Goal: Task Accomplishment & Management: Manage account settings

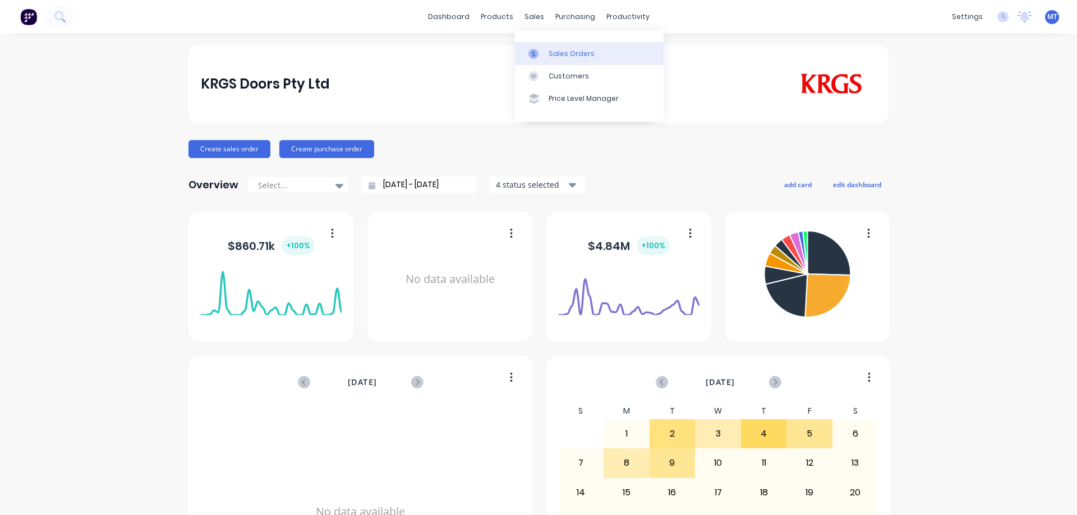
click at [537, 52] on icon at bounding box center [533, 54] width 10 height 10
click at [531, 48] on link "Sales Orders" at bounding box center [589, 53] width 149 height 22
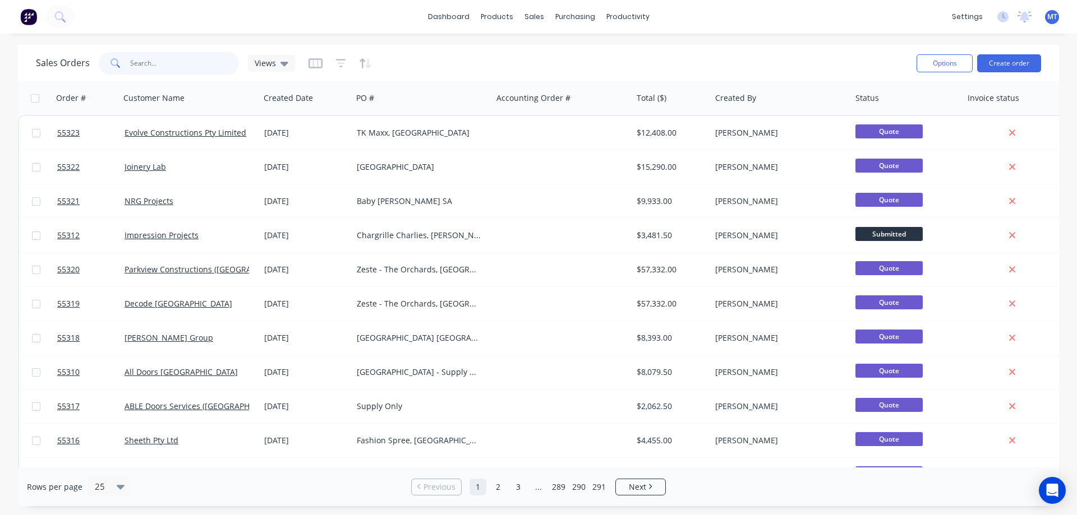
click at [179, 65] on input "text" at bounding box center [184, 63] width 109 height 22
type input "53085"
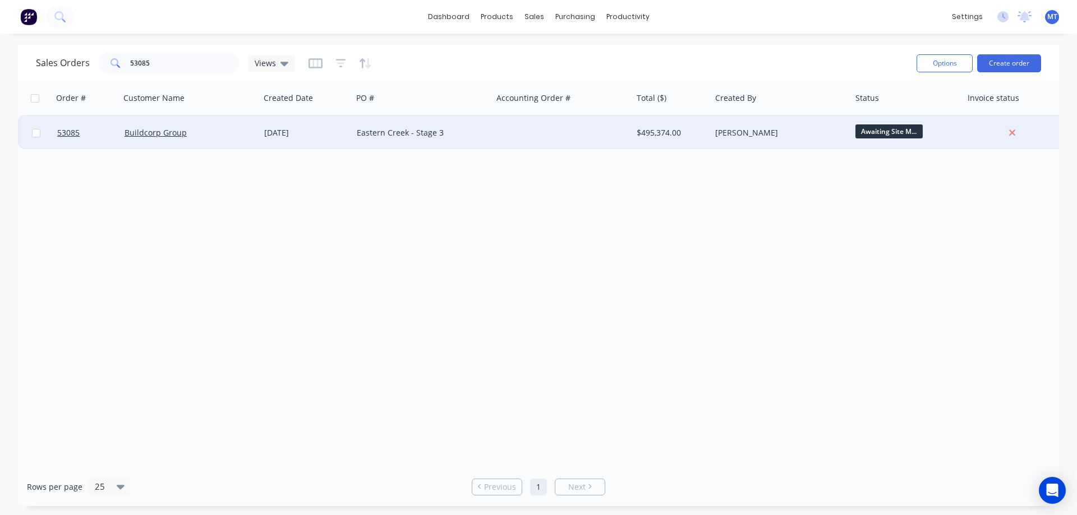
click at [238, 130] on div "Buildcorp Group" at bounding box center [187, 132] width 125 height 11
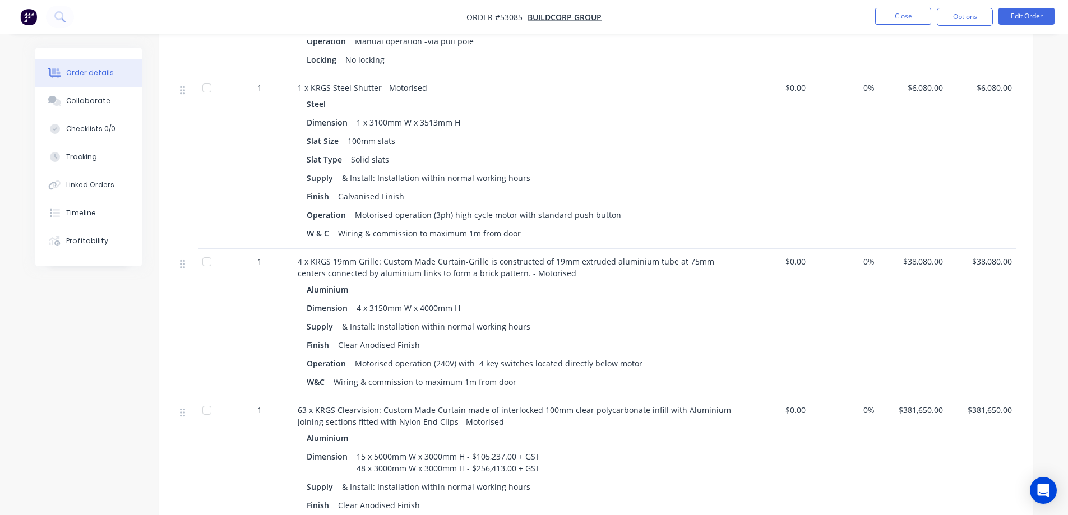
scroll to position [673, 0]
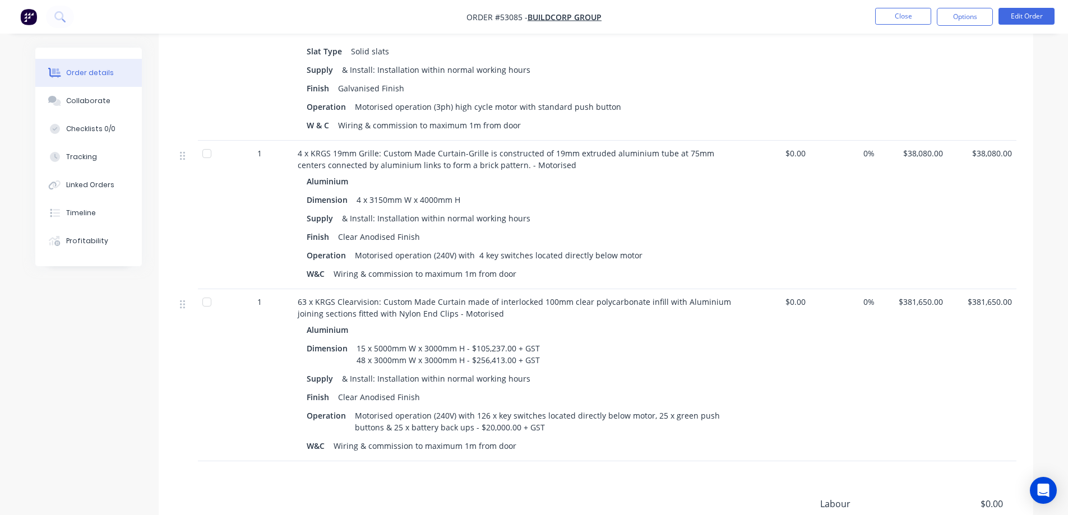
click at [380, 192] on div "4 x 3150mm W x 4000mm H" at bounding box center [408, 200] width 113 height 16
click at [1025, 12] on button "Edit Order" at bounding box center [1027, 16] width 56 height 17
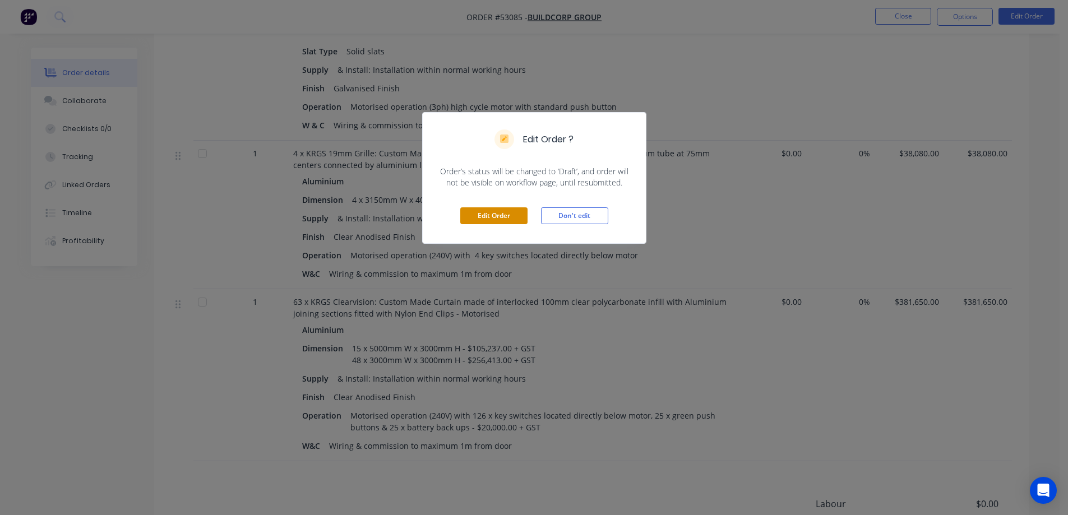
click at [487, 220] on button "Edit Order" at bounding box center [493, 216] width 67 height 17
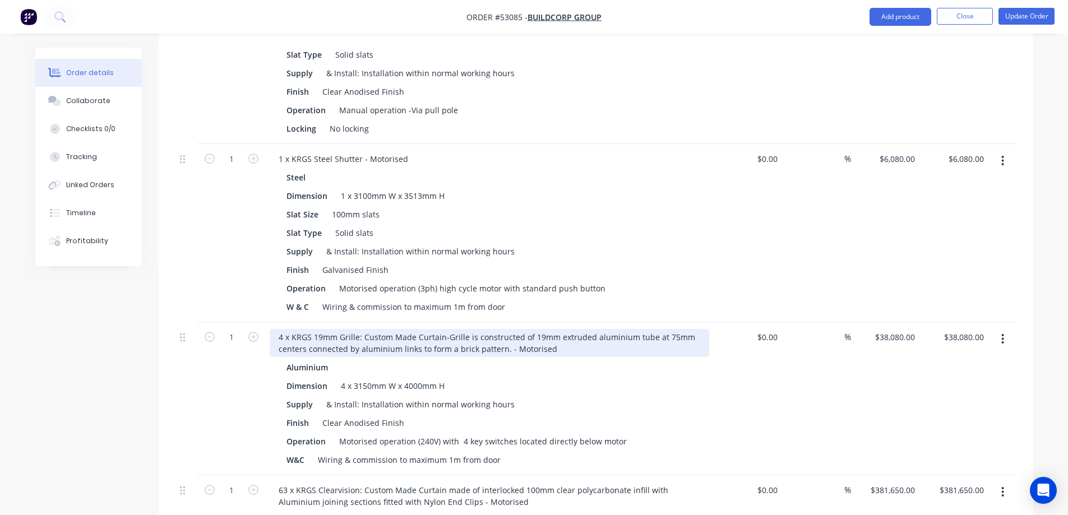
scroll to position [561, 0]
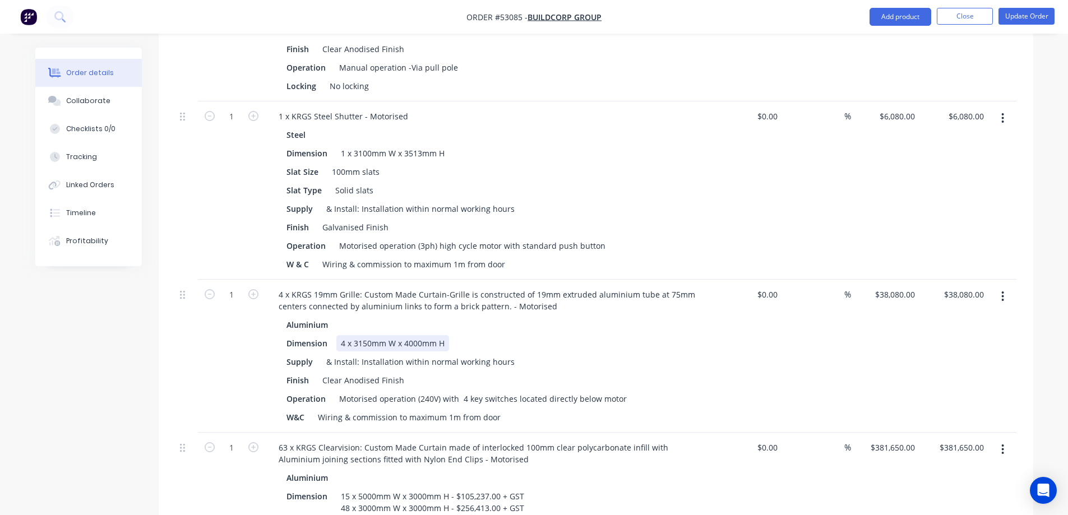
click at [382, 335] on div "4 x 3150mm W x 4000mm H" at bounding box center [393, 343] width 113 height 16
click at [889, 287] on div "38080 $38,080.00" at bounding box center [895, 295] width 50 height 16
type input "$62,295.00"
click at [822, 316] on div "%" at bounding box center [816, 356] width 69 height 153
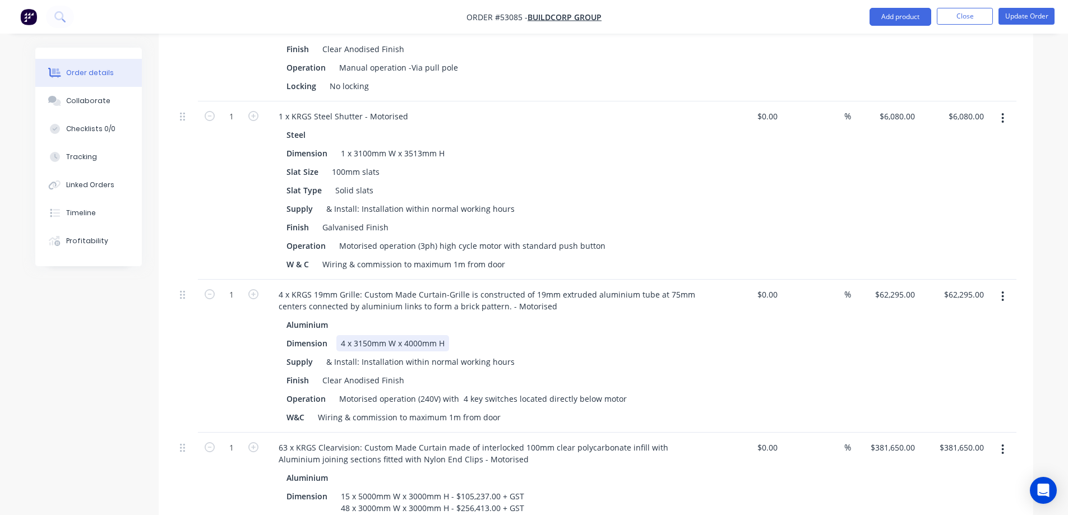
click at [376, 335] on div "4 x 3150mm W x 4000mm H" at bounding box center [393, 343] width 113 height 16
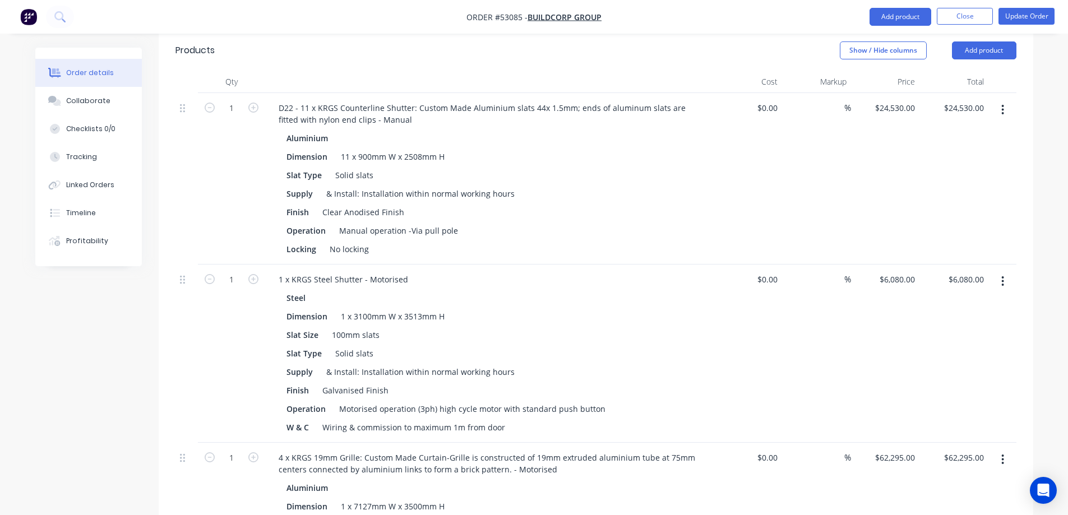
scroll to position [224, 0]
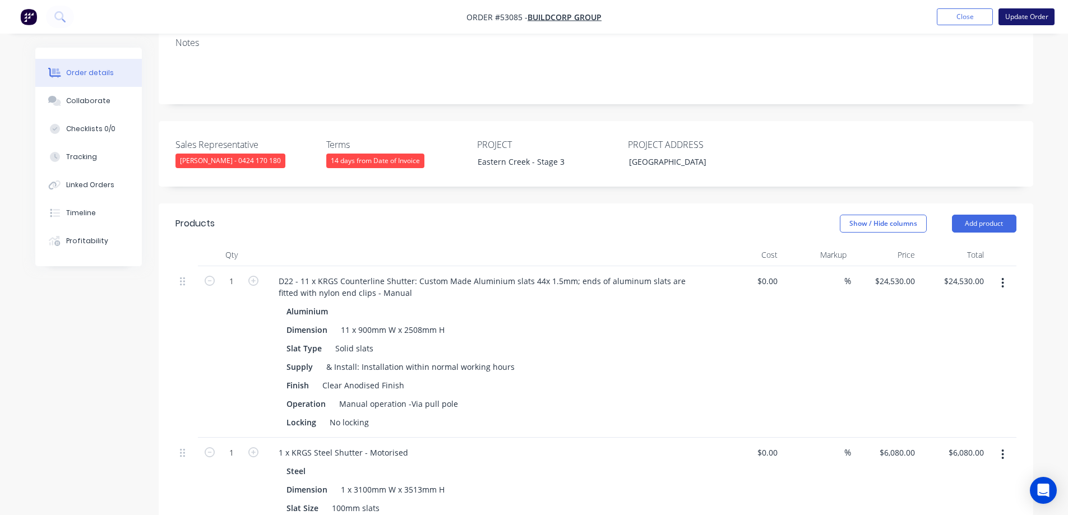
click at [1031, 21] on button "Update Order" at bounding box center [1027, 16] width 56 height 17
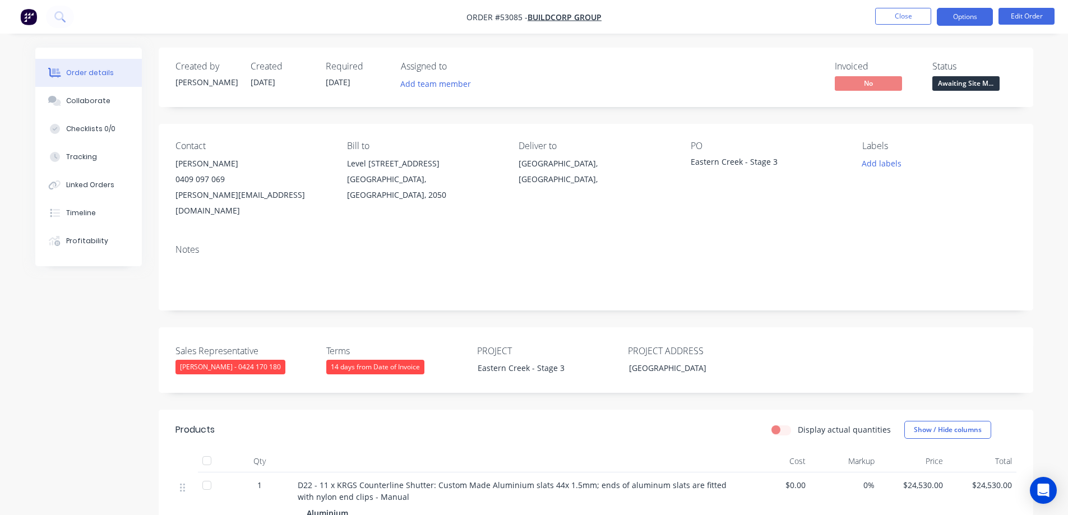
click at [982, 15] on button "Options" at bounding box center [965, 17] width 56 height 18
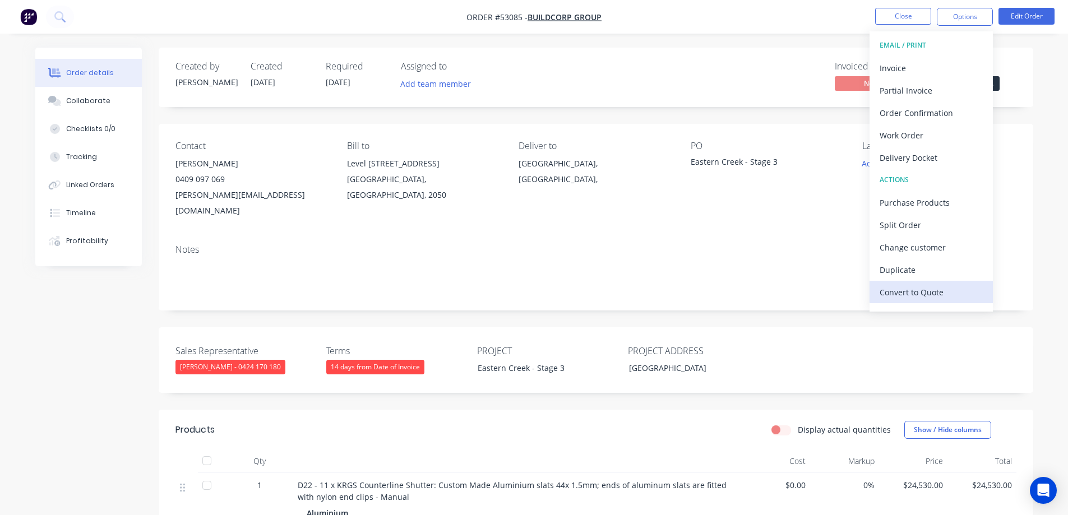
click at [911, 288] on div "Convert to Quote" at bounding box center [931, 292] width 103 height 16
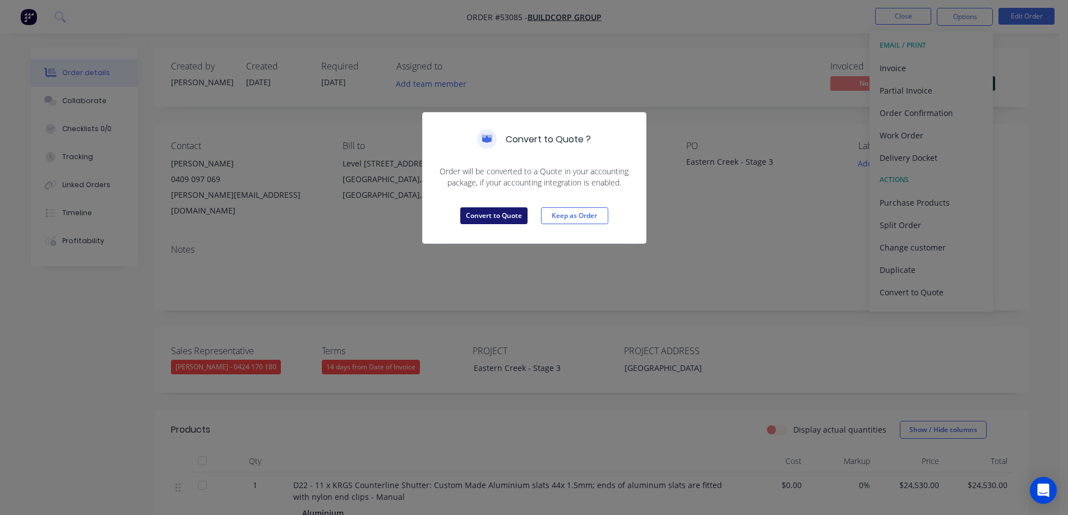
click at [501, 216] on button "Convert to Quote" at bounding box center [493, 216] width 67 height 17
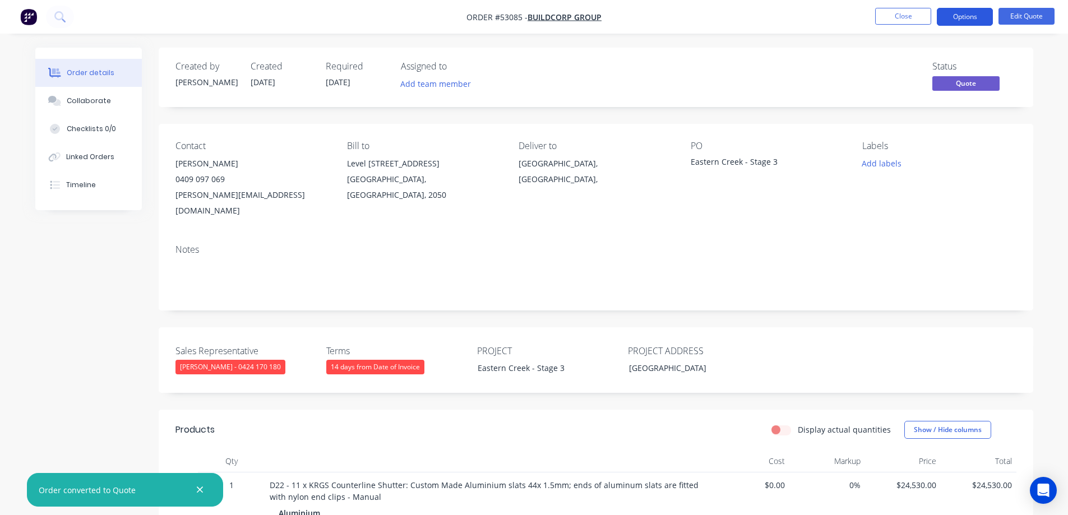
click at [959, 19] on button "Options" at bounding box center [965, 17] width 56 height 18
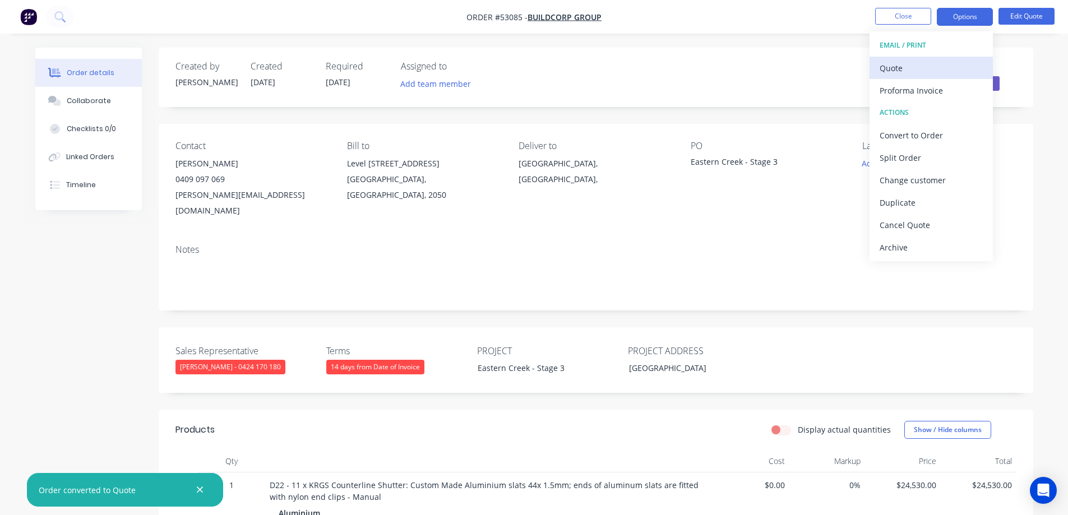
click at [933, 71] on div "Quote" at bounding box center [931, 68] width 103 height 16
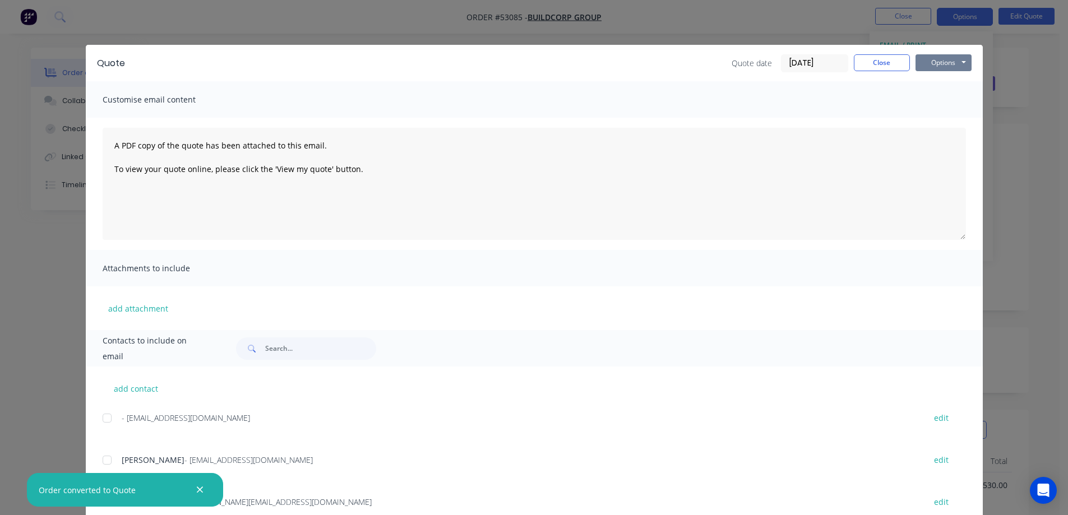
click at [955, 66] on button "Options" at bounding box center [944, 62] width 56 height 17
click at [955, 99] on button "Print" at bounding box center [952, 101] width 72 height 19
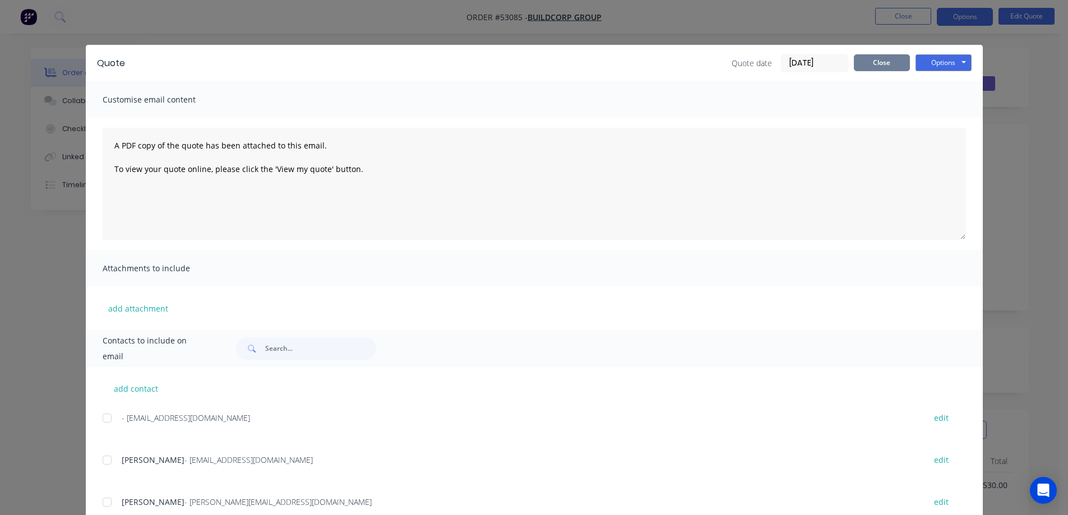
click at [877, 63] on button "Close" at bounding box center [882, 62] width 56 height 17
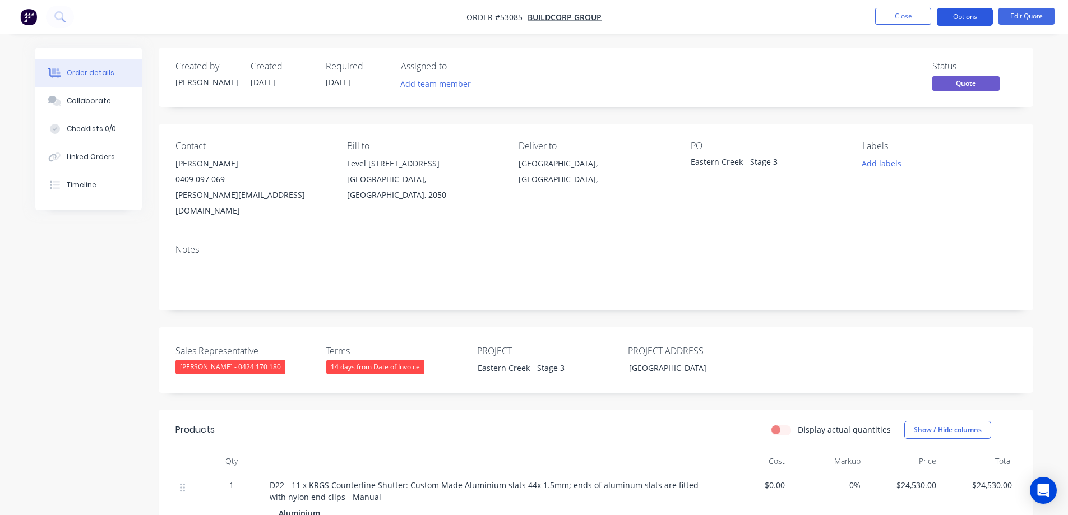
click at [983, 18] on button "Options" at bounding box center [965, 17] width 56 height 18
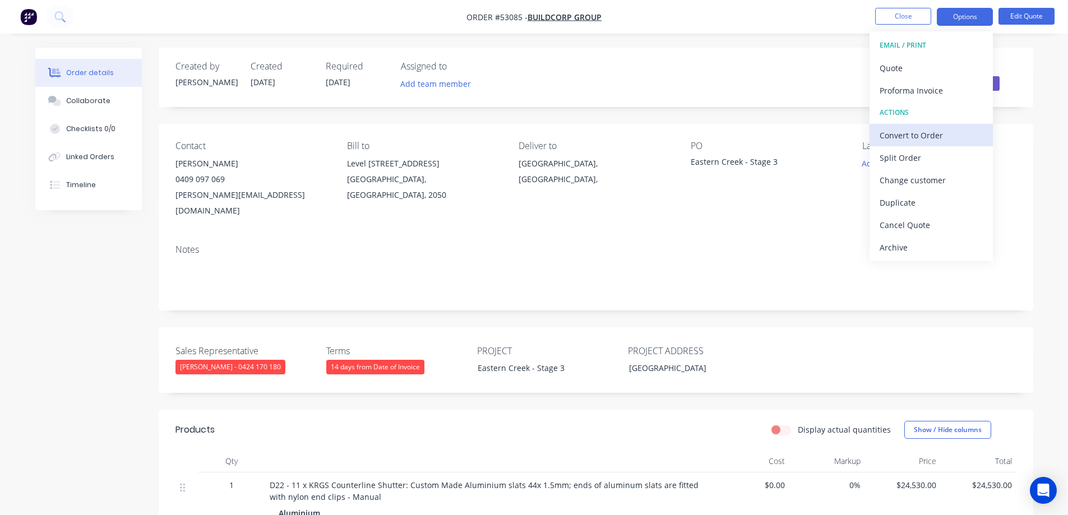
click at [931, 132] on div "Convert to Order" at bounding box center [931, 135] width 103 height 16
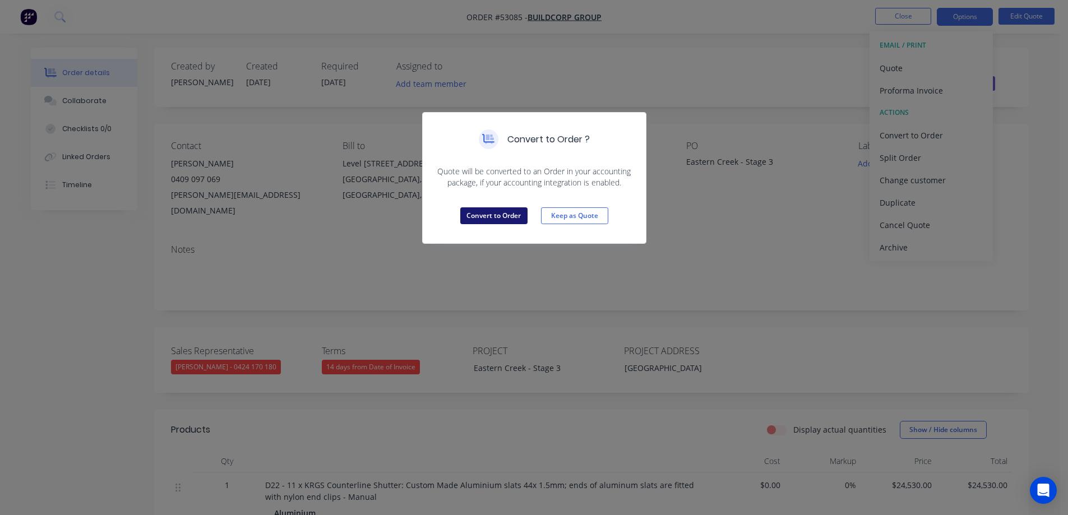
click at [500, 214] on button "Convert to Order" at bounding box center [493, 216] width 67 height 17
